Goal: Task Accomplishment & Management: Use online tool/utility

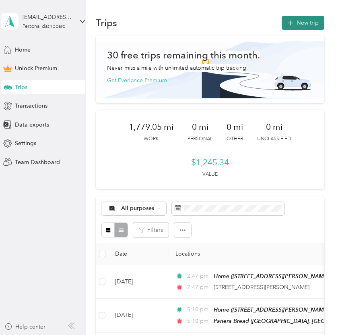
click at [311, 20] on button "New trip" at bounding box center [303, 23] width 43 height 14
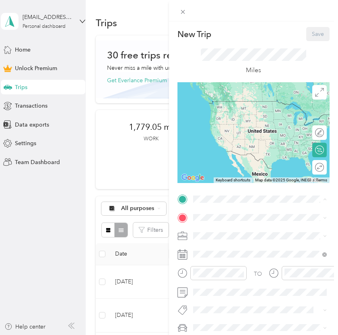
click at [220, 302] on strong "Home" at bounding box center [217, 298] width 16 height 7
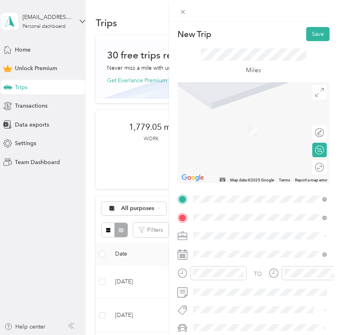
click at [253, 123] on span "[STREET_ADDRESS][US_STATE]" at bounding box center [249, 119] width 81 height 7
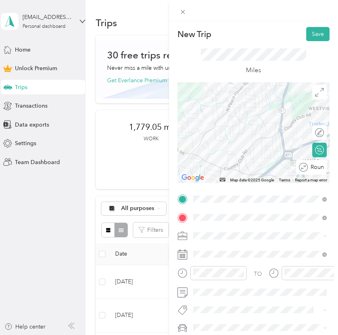
click at [315, 166] on div at bounding box center [315, 167] width 17 height 8
click at [199, 122] on span "Work" at bounding box center [203, 122] width 14 height 7
click at [312, 35] on button "Save" at bounding box center [318, 34] width 23 height 14
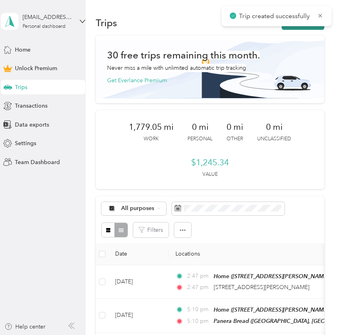
click at [307, 29] on button "New trip" at bounding box center [303, 23] width 43 height 14
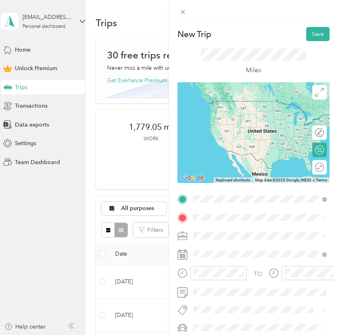
click at [217, 228] on span "[STREET_ADDRESS][US_STATE]" at bounding box center [249, 227] width 81 height 7
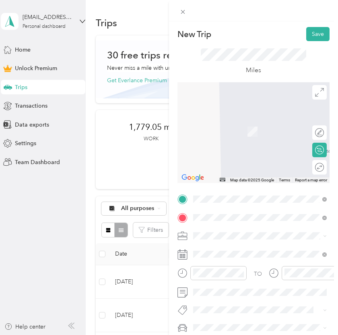
click at [264, 123] on span "[STREET_ADDRESS][US_STATE]" at bounding box center [249, 119] width 81 height 7
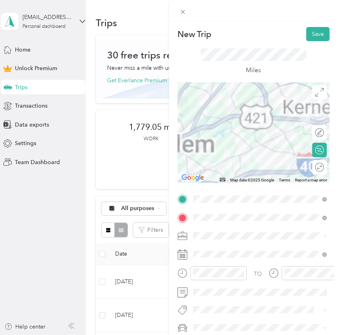
drag, startPoint x: 298, startPoint y: 141, endPoint x: 246, endPoint y: 139, distance: 52.0
click at [246, 139] on div at bounding box center [254, 132] width 152 height 101
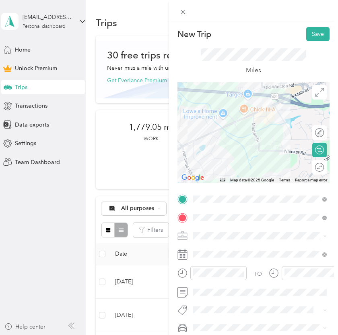
drag, startPoint x: 306, startPoint y: 112, endPoint x: 269, endPoint y: 117, distance: 37.4
click at [269, 117] on div at bounding box center [254, 132] width 152 height 101
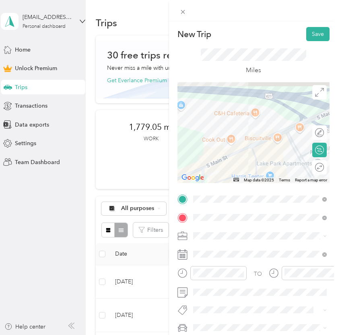
drag, startPoint x: 257, startPoint y: 112, endPoint x: 272, endPoint y: 176, distance: 66.1
click at [272, 176] on div at bounding box center [254, 132] width 152 height 101
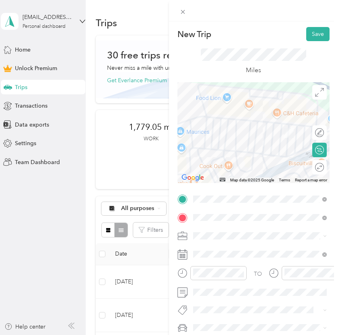
drag, startPoint x: 246, startPoint y: 138, endPoint x: 272, endPoint y: 133, distance: 26.3
click at [272, 135] on div at bounding box center [254, 132] width 152 height 101
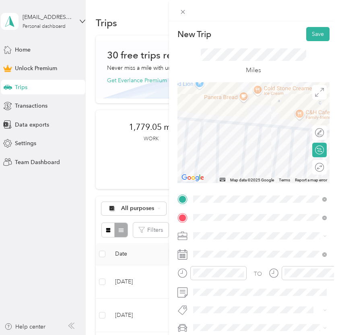
click at [244, 96] on div at bounding box center [254, 132] width 152 height 101
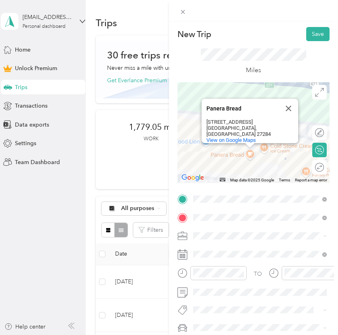
click at [122, 174] on div "New Trip Save This trip cannot be edited because it is either under review, app…" at bounding box center [169, 167] width 338 height 335
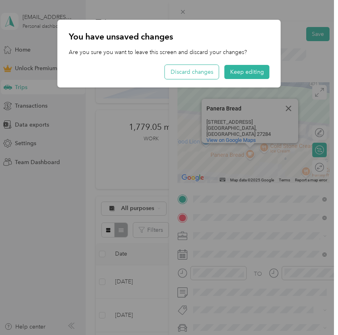
click at [203, 71] on button "Discard changes" at bounding box center [192, 72] width 54 height 14
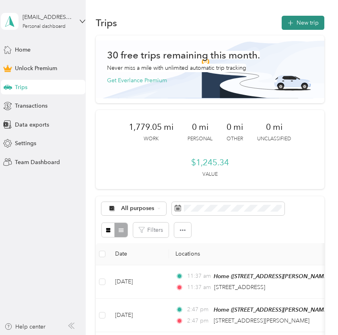
click at [305, 19] on button "New trip" at bounding box center [303, 23] width 43 height 14
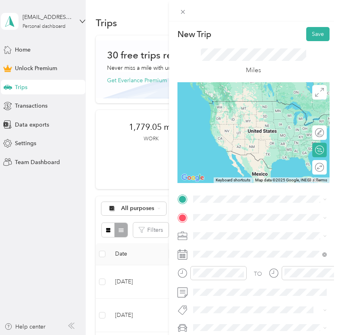
click at [254, 124] on div "[STREET_ADDRESS][US_STATE]" at bounding box center [260, 118] width 128 height 11
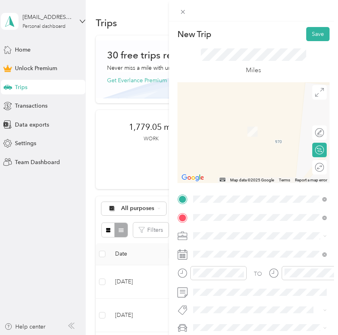
click at [221, 229] on span "[STREET_ADDRESS][US_STATE]" at bounding box center [249, 227] width 81 height 7
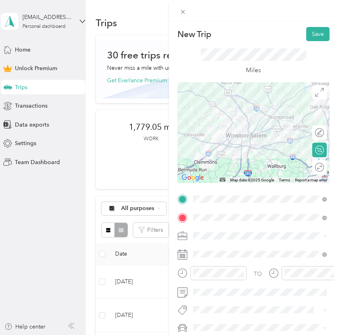
click at [206, 239] on span at bounding box center [260, 235] width 139 height 13
click at [219, 124] on li "Work" at bounding box center [260, 123] width 139 height 14
click at [313, 37] on button "Save" at bounding box center [318, 34] width 23 height 14
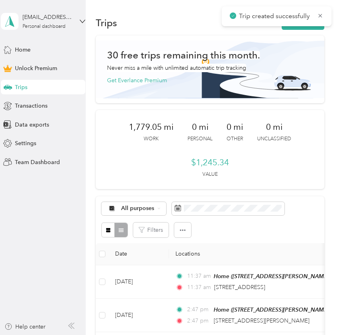
click at [314, 25] on div "Trip created successfully" at bounding box center [277, 16] width 110 height 20
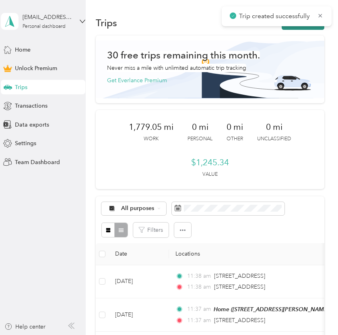
click at [312, 28] on button "New trip" at bounding box center [303, 23] width 43 height 14
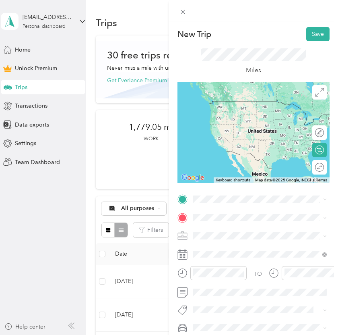
click at [228, 230] on span "[STREET_ADDRESS][US_STATE]" at bounding box center [249, 227] width 81 height 7
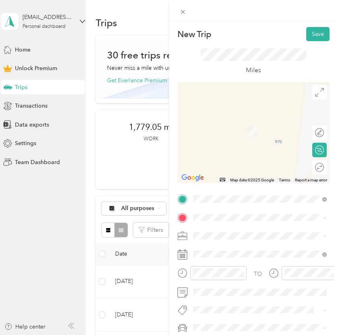
click at [232, 206] on span "[STREET_ADDRESS][PERSON_NAME][PERSON_NAME]" at bounding box center [257, 202] width 96 height 15
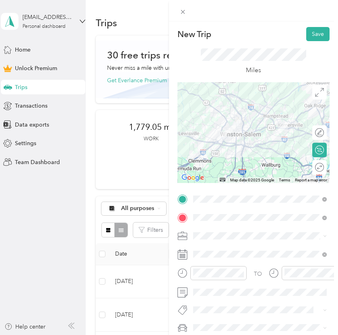
click at [214, 124] on li "Work" at bounding box center [260, 120] width 139 height 14
click at [318, 33] on button "Save" at bounding box center [318, 34] width 23 height 14
